Goal: Find specific page/section: Find specific page/section

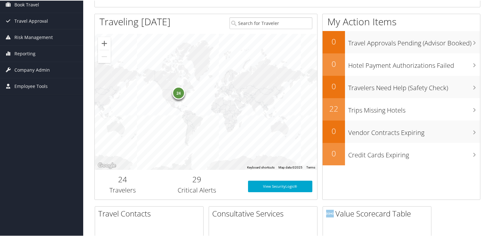
scroll to position [96, 0]
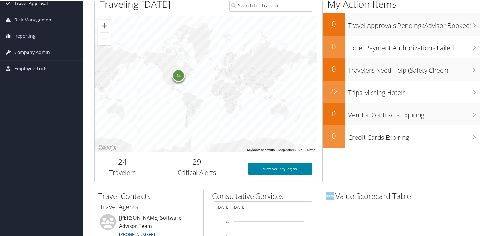
click at [290, 168] on link "View SecurityLogic®" at bounding box center [280, 169] width 65 height 12
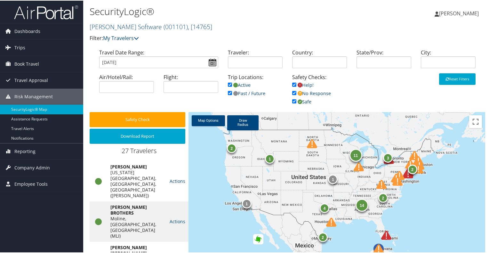
drag, startPoint x: 295, startPoint y: 184, endPoint x: 270, endPoint y: 158, distance: 35.3
click at [271, 159] on div "11 2 1 2 14 4 2 1 3 1 2" at bounding box center [337, 214] width 297 height 206
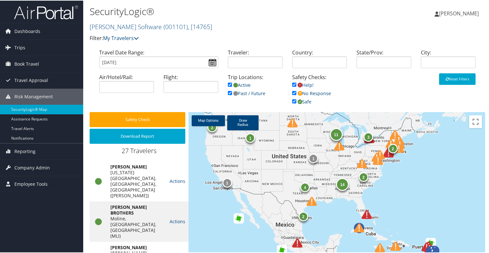
click at [387, 152] on div at bounding box center [381, 160] width 18 height 18
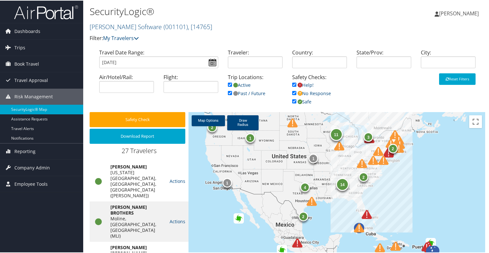
click at [387, 151] on div at bounding box center [382, 155] width 18 height 18
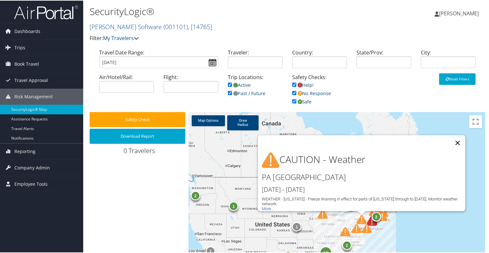
click at [456, 138] on button "Close" at bounding box center [457, 141] width 15 height 15
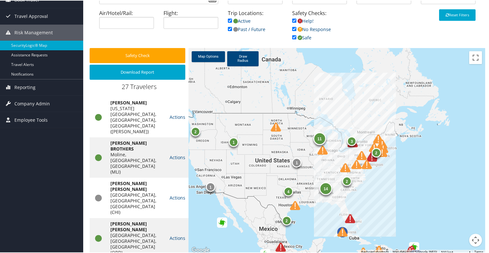
scroll to position [64, 0]
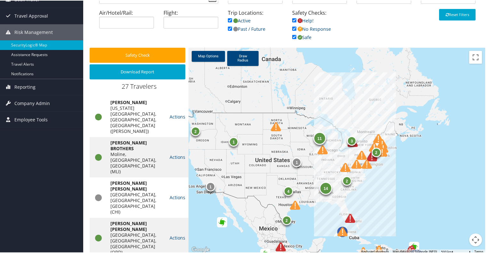
click at [349, 218] on img at bounding box center [350, 218] width 10 height 10
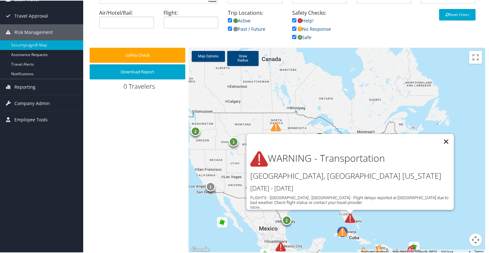
click at [444, 134] on button "Close" at bounding box center [446, 140] width 15 height 15
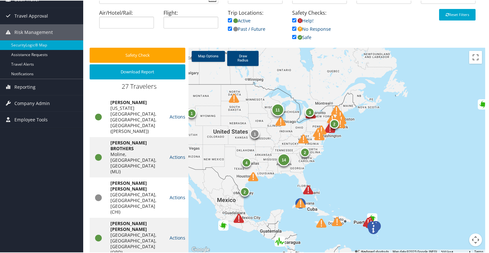
drag, startPoint x: 302, startPoint y: 171, endPoint x: 260, endPoint y: 142, distance: 51.1
click at [260, 142] on div "11 2 1 2 14 4 2 1 3 1 2" at bounding box center [337, 150] width 297 height 206
click at [319, 134] on img at bounding box center [319, 135] width 10 height 10
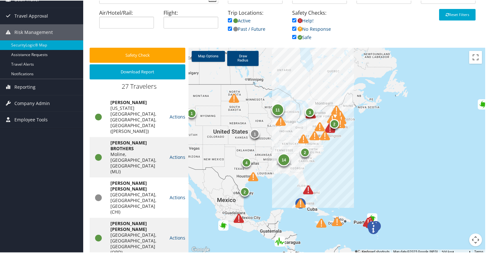
click at [321, 133] on img at bounding box center [325, 135] width 10 height 10
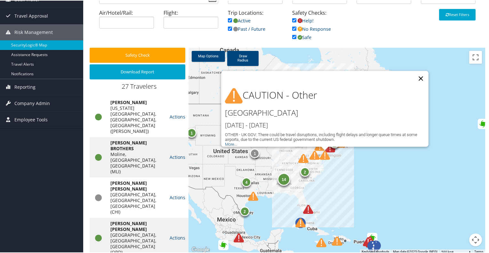
click at [419, 74] on button "Close" at bounding box center [420, 77] width 15 height 15
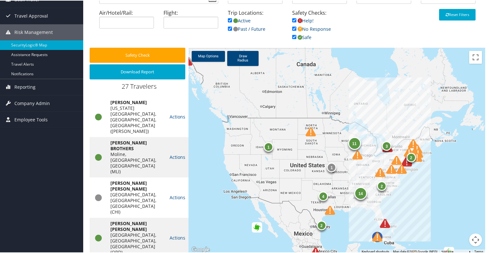
drag, startPoint x: 313, startPoint y: 190, endPoint x: 391, endPoint y: 204, distance: 78.7
click at [391, 204] on div "11 2 14 4 2 1 3 1 2" at bounding box center [337, 150] width 297 height 206
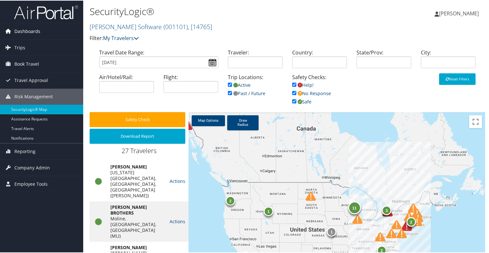
click at [25, 28] on span "Dashboards" at bounding box center [27, 31] width 26 height 16
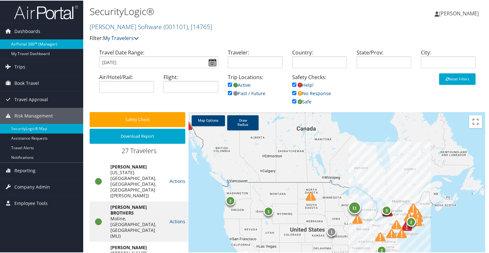
click at [20, 43] on link "AirPortal 360™ (Manager)" at bounding box center [41, 44] width 83 height 10
